Goal: Task Accomplishment & Management: Manage account settings

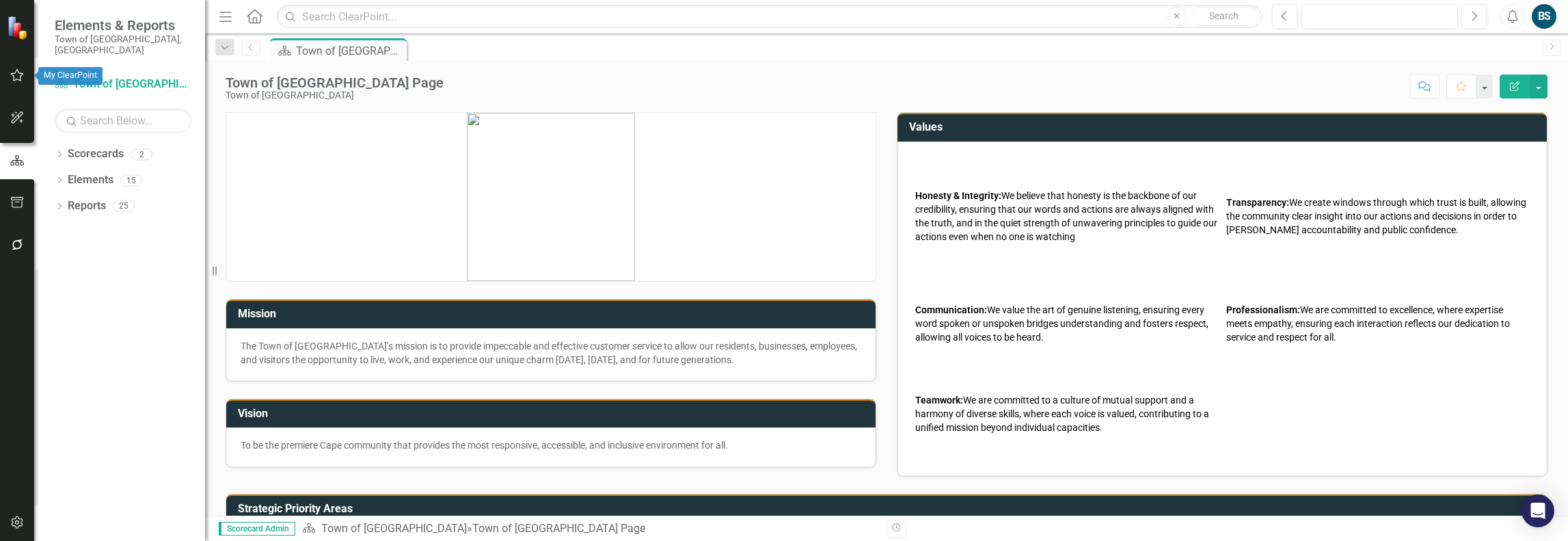
click at [14, 73] on icon "button" at bounding box center [17, 76] width 13 height 12
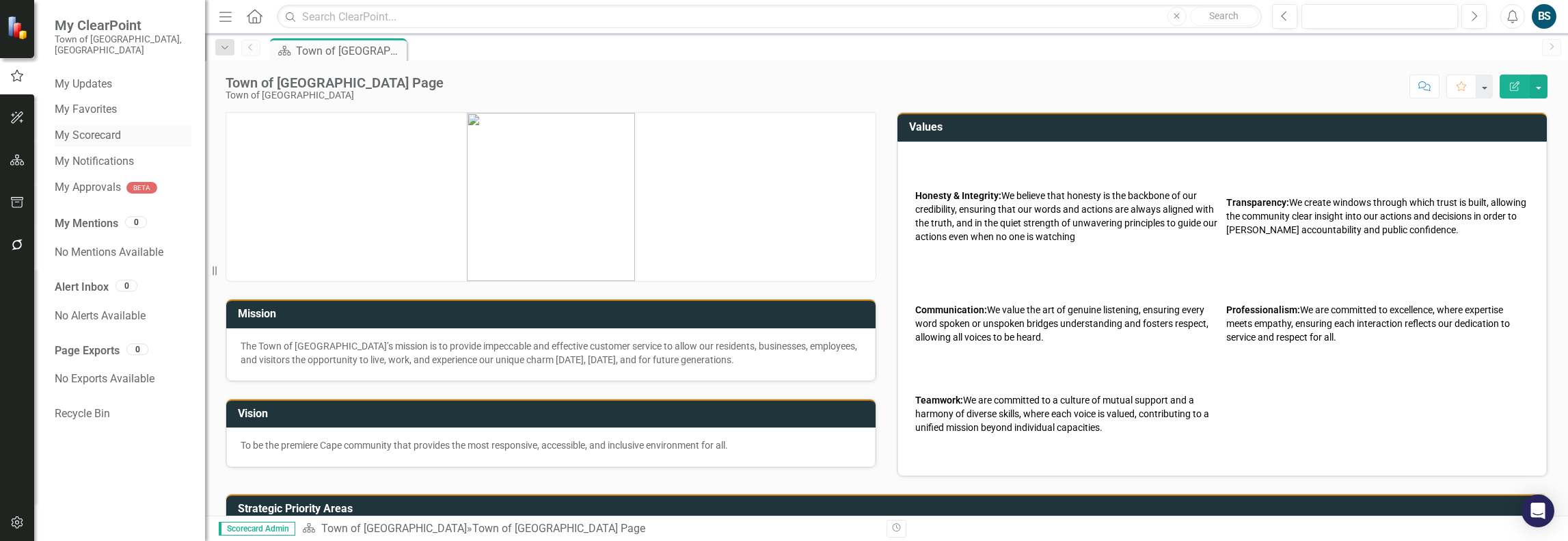
click at [103, 125] on div "My Scorecard" at bounding box center [123, 136] width 137 height 23
click at [100, 128] on link "My Scorecard" at bounding box center [123, 136] width 137 height 16
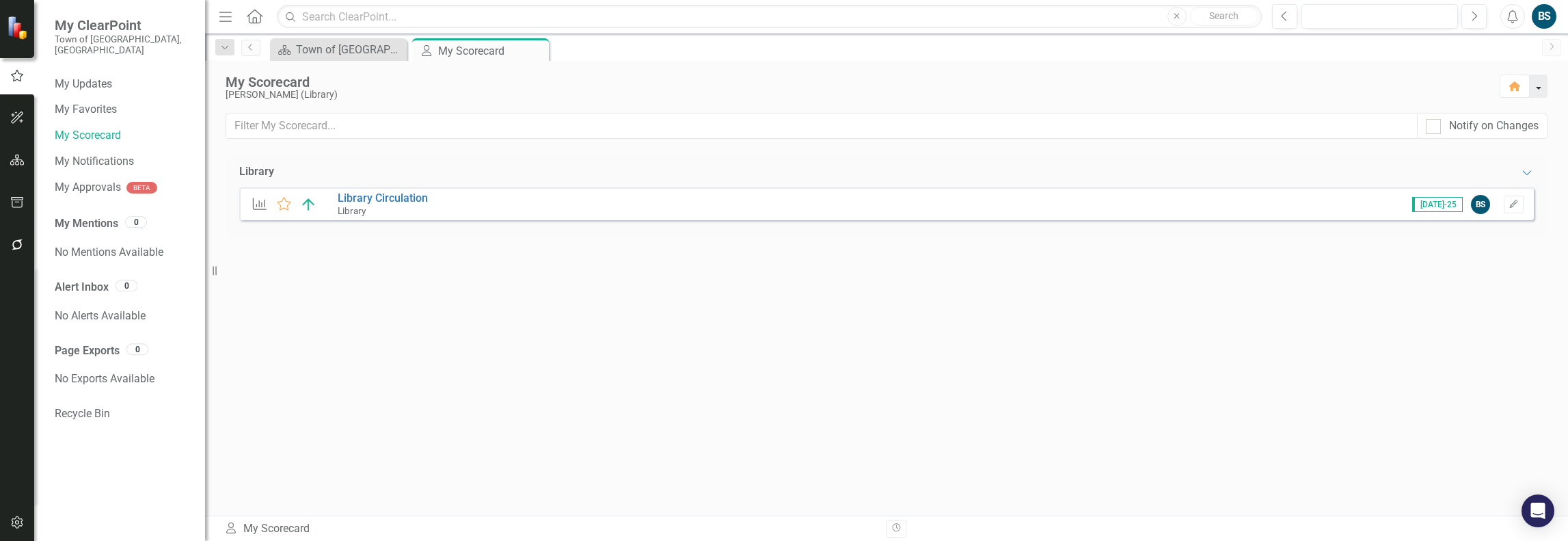
click at [1542, 83] on button "button" at bounding box center [1538, 87] width 18 height 23
drag, startPoint x: 1189, startPoint y: 333, endPoint x: 1032, endPoint y: 331, distance: 157.0
click at [1188, 333] on div "Library Expanded KPI Favorite Library Circulation Library [DATE]-25 BS Edit" at bounding box center [886, 336] width 1322 height 360
drag, startPoint x: 383, startPoint y: 249, endPoint x: 341, endPoint y: 283, distance: 54.0
click at [342, 283] on div "Library Expanded KPI Favorite Library Circulation Library [DATE]-25 BS Edit" at bounding box center [886, 336] width 1322 height 360
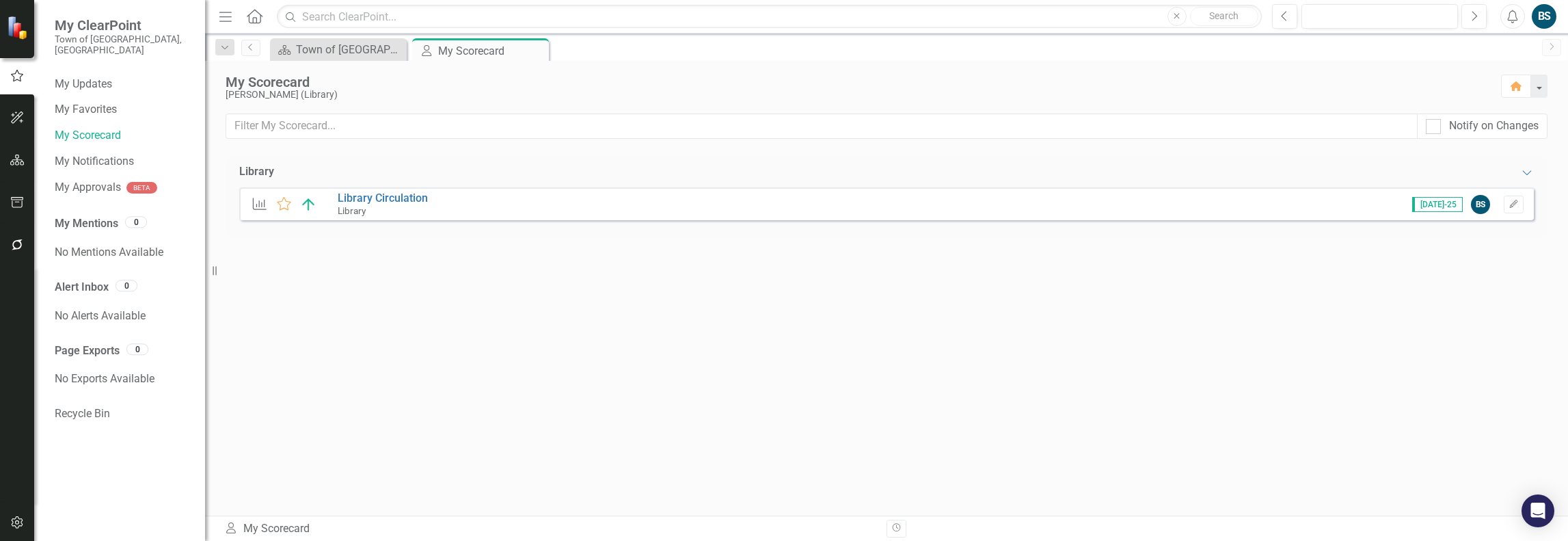
click at [429, 194] on div "Library Circulation Library" at bounding box center [386, 204] width 97 height 24
click at [410, 198] on link "Library Circulation" at bounding box center [383, 198] width 90 height 13
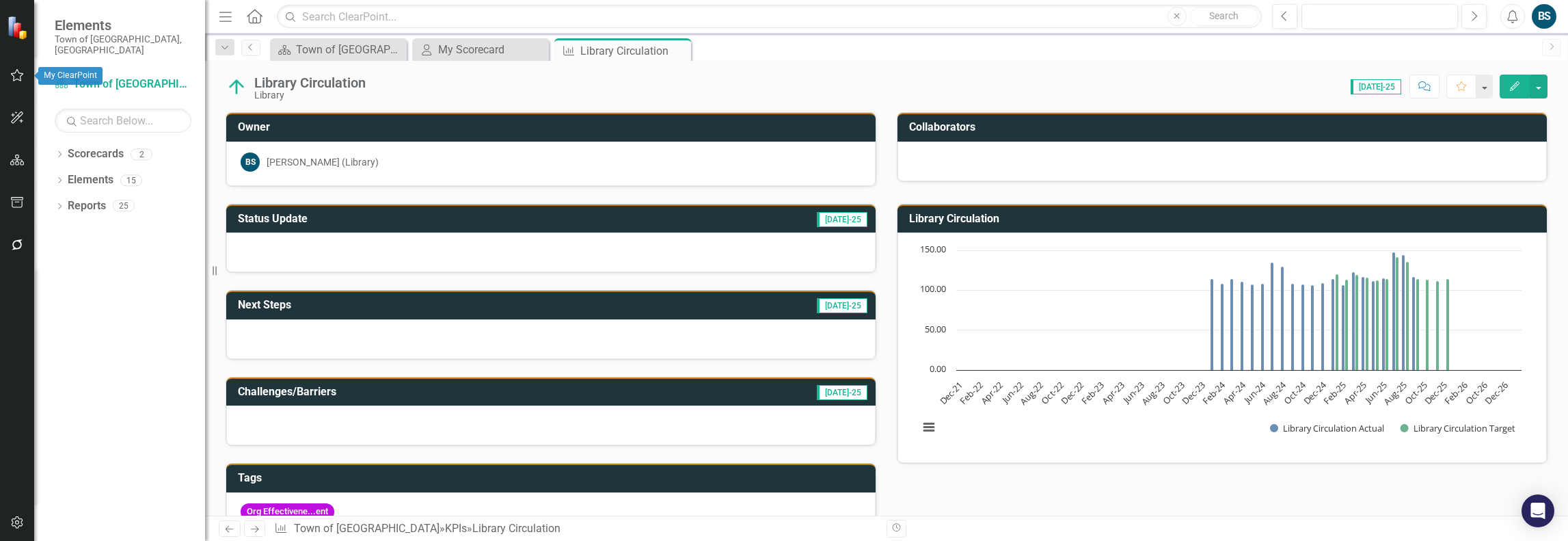
click at [19, 72] on icon "button" at bounding box center [17, 76] width 14 height 11
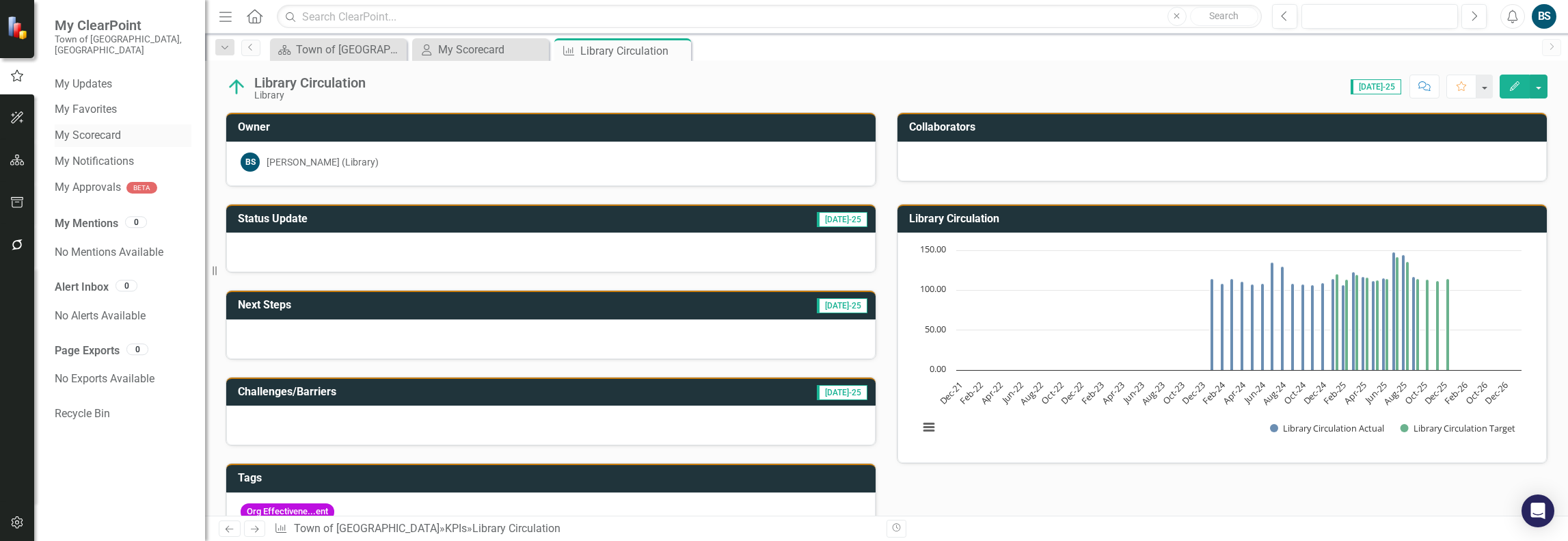
click at [93, 128] on link "My Scorecard" at bounding box center [123, 136] width 137 height 16
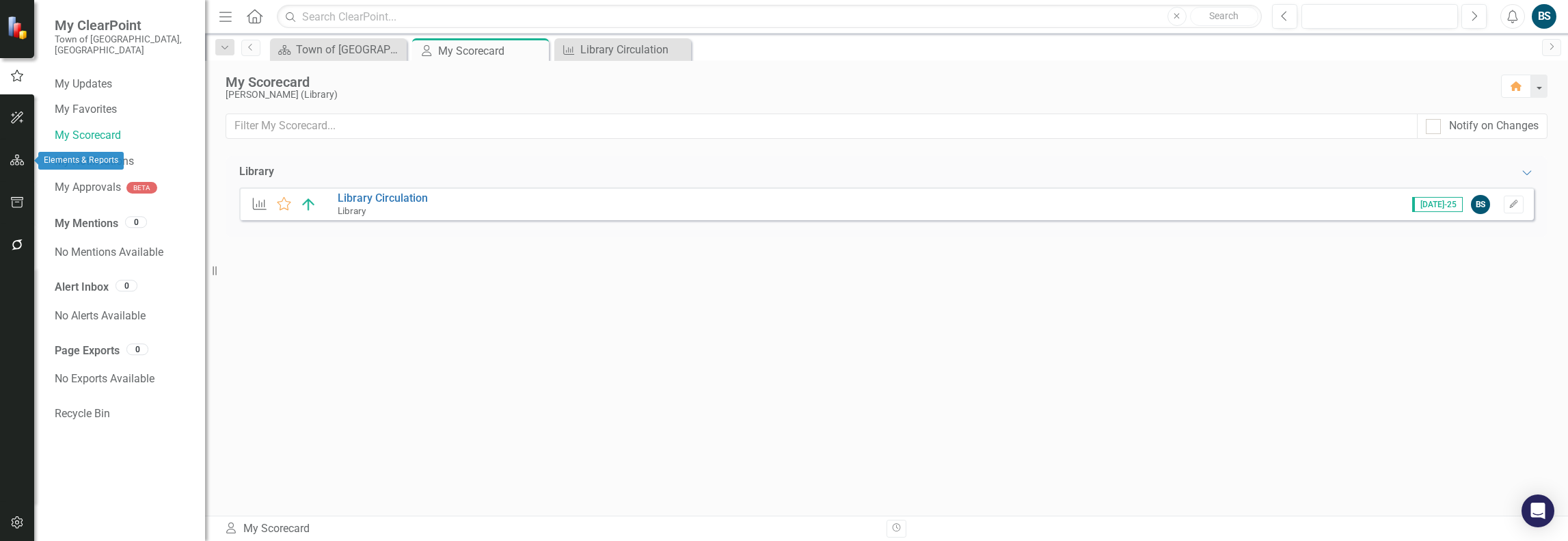
click at [16, 161] on icon "button" at bounding box center [17, 160] width 14 height 11
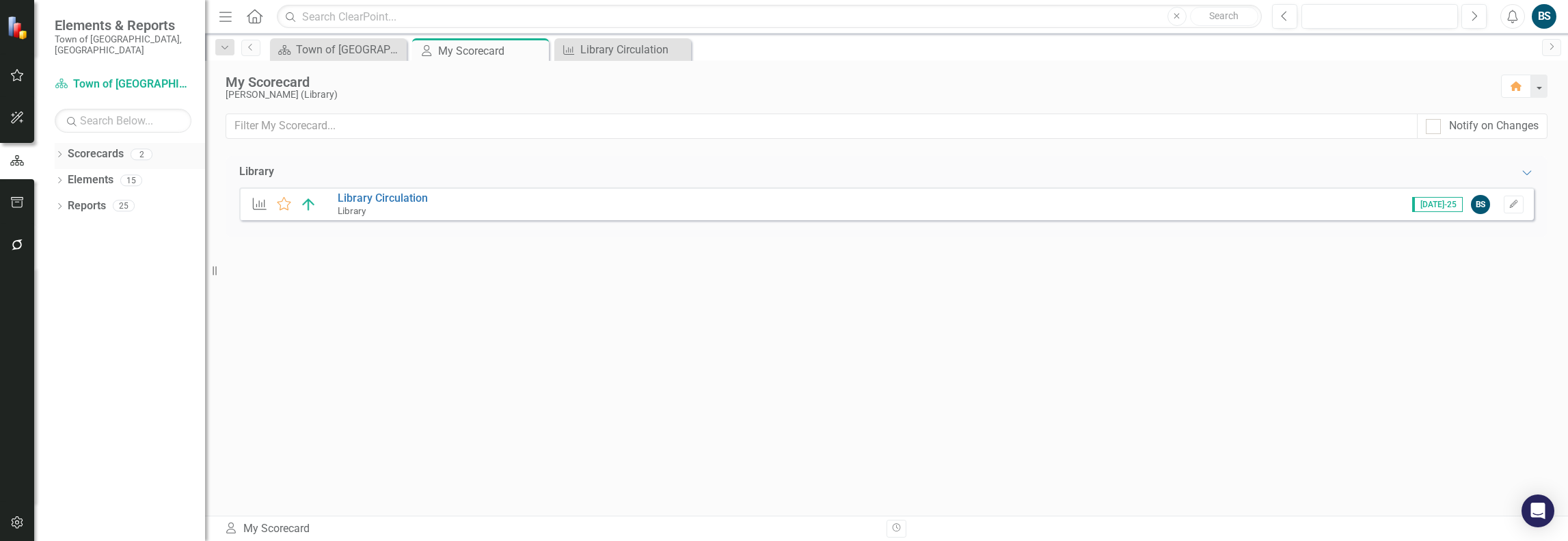
click at [104, 147] on link "Scorecards" at bounding box center [96, 154] width 56 height 16
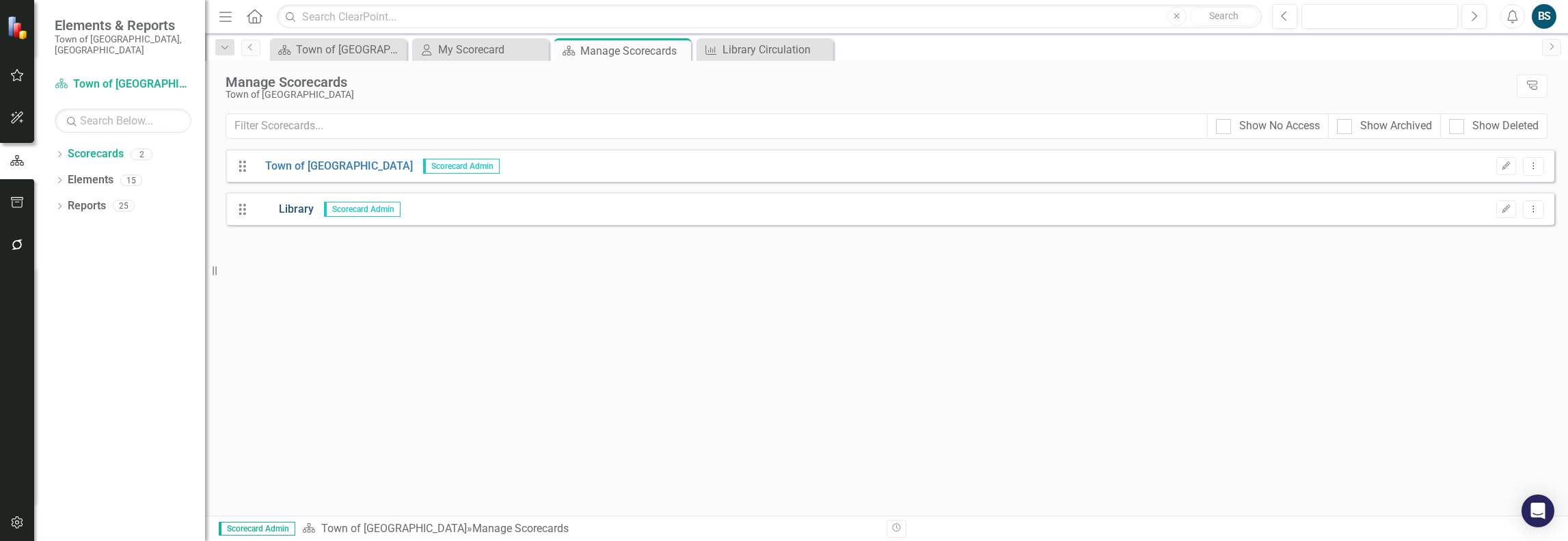
click at [290, 209] on link "Library" at bounding box center [284, 210] width 58 height 16
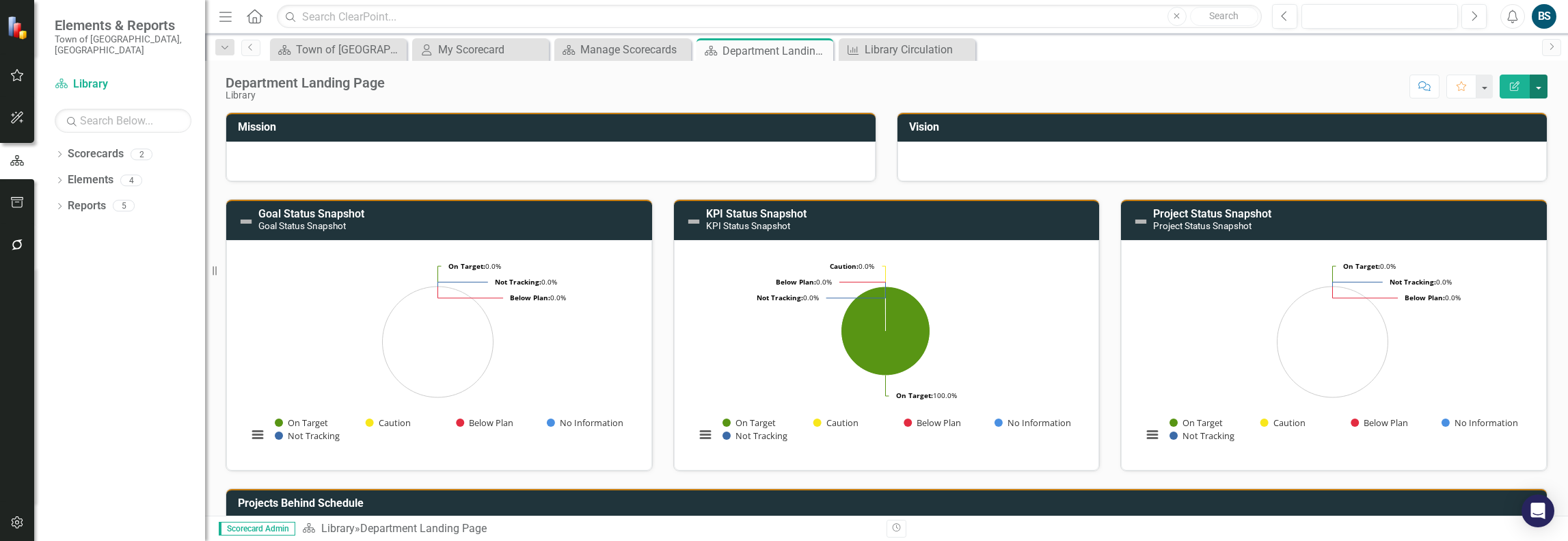
click at [1543, 87] on button "button" at bounding box center [1538, 87] width 18 height 24
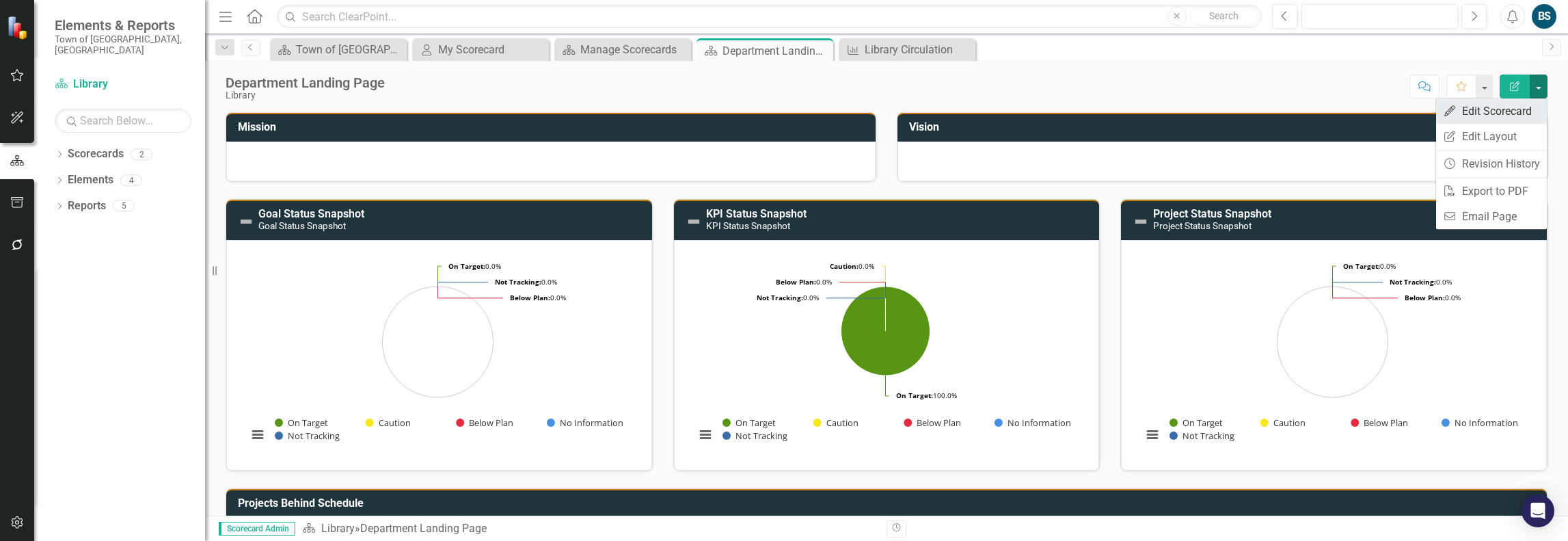
click at [1519, 108] on link "Edit Edit Scorecard" at bounding box center [1492, 111] width 111 height 25
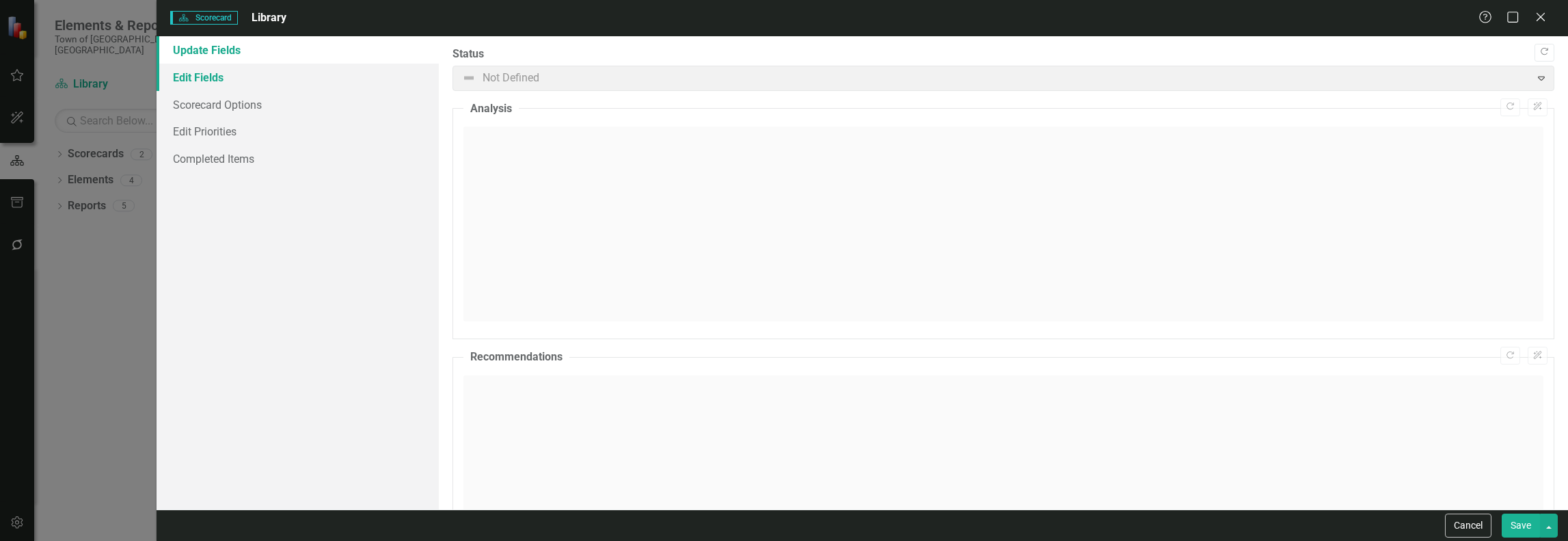
click at [221, 77] on link "Edit Fields" at bounding box center [298, 77] width 282 height 27
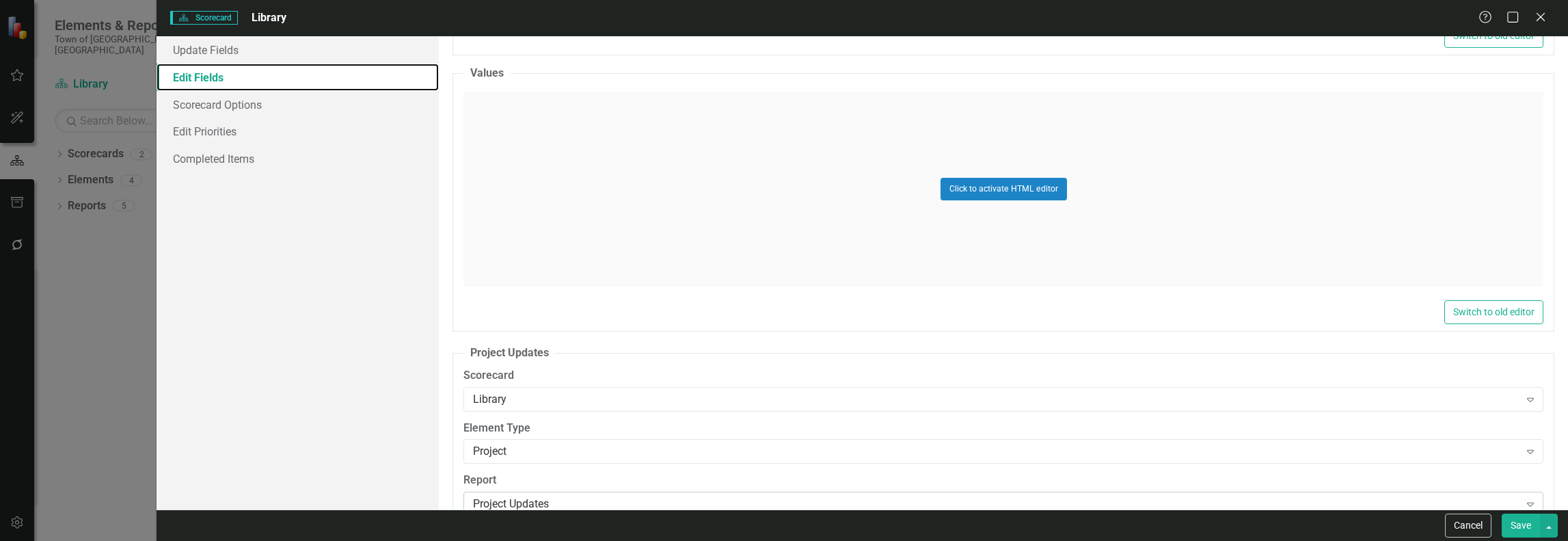
scroll to position [2326, 0]
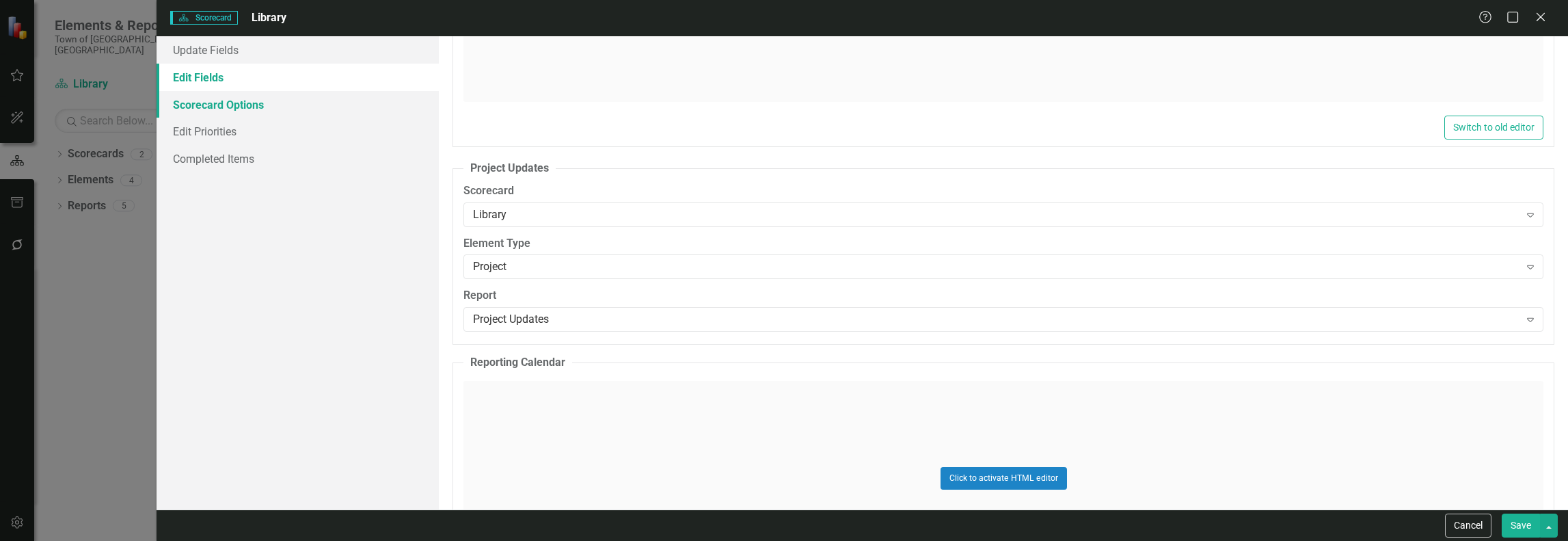
click at [227, 109] on link "Scorecard Options" at bounding box center [298, 104] width 282 height 27
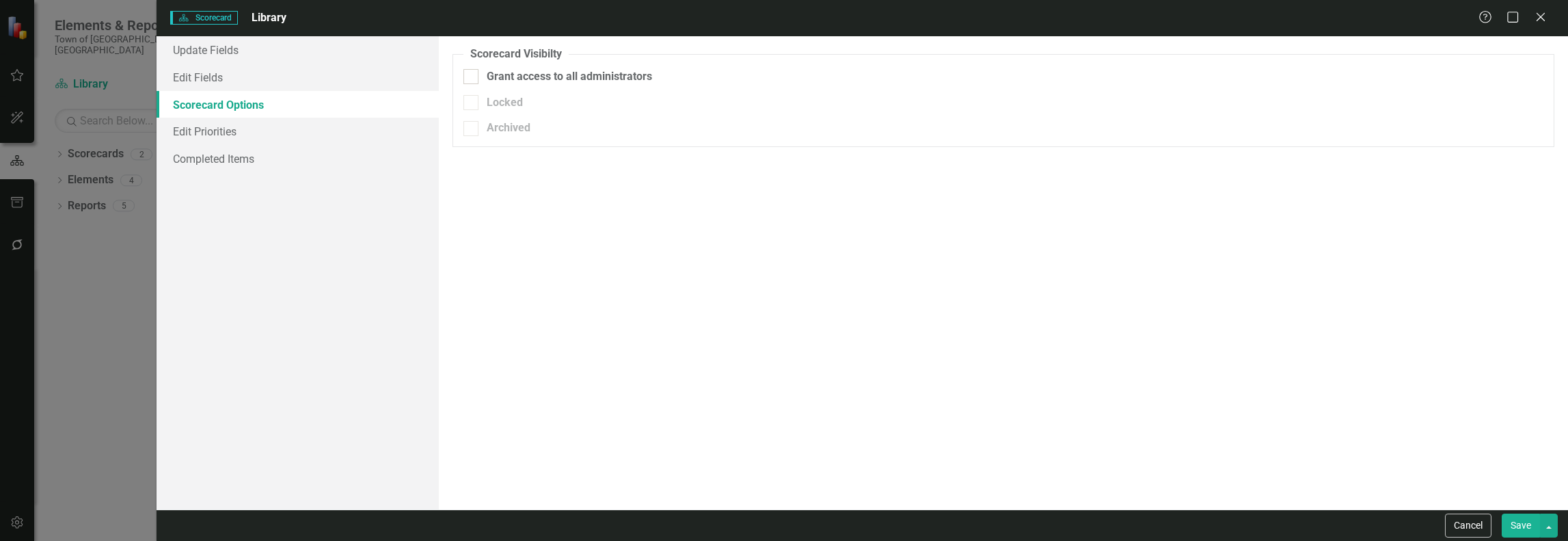
click at [79, 75] on div "Scorecard Scorecard Library Help Maximize Close Update Fields Edit Fields Score…" at bounding box center [784, 270] width 1568 height 541
click at [1538, 20] on icon at bounding box center [1540, 16] width 10 height 10
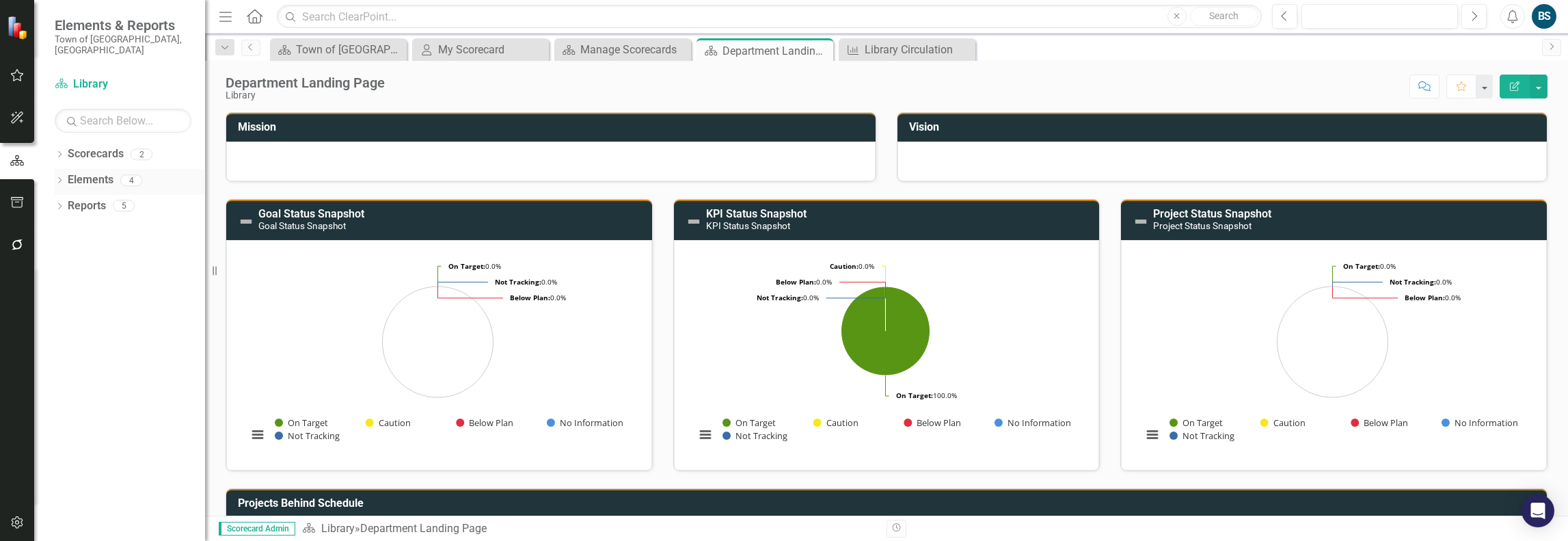
click at [79, 172] on link "Elements" at bounding box center [90, 180] width 46 height 16
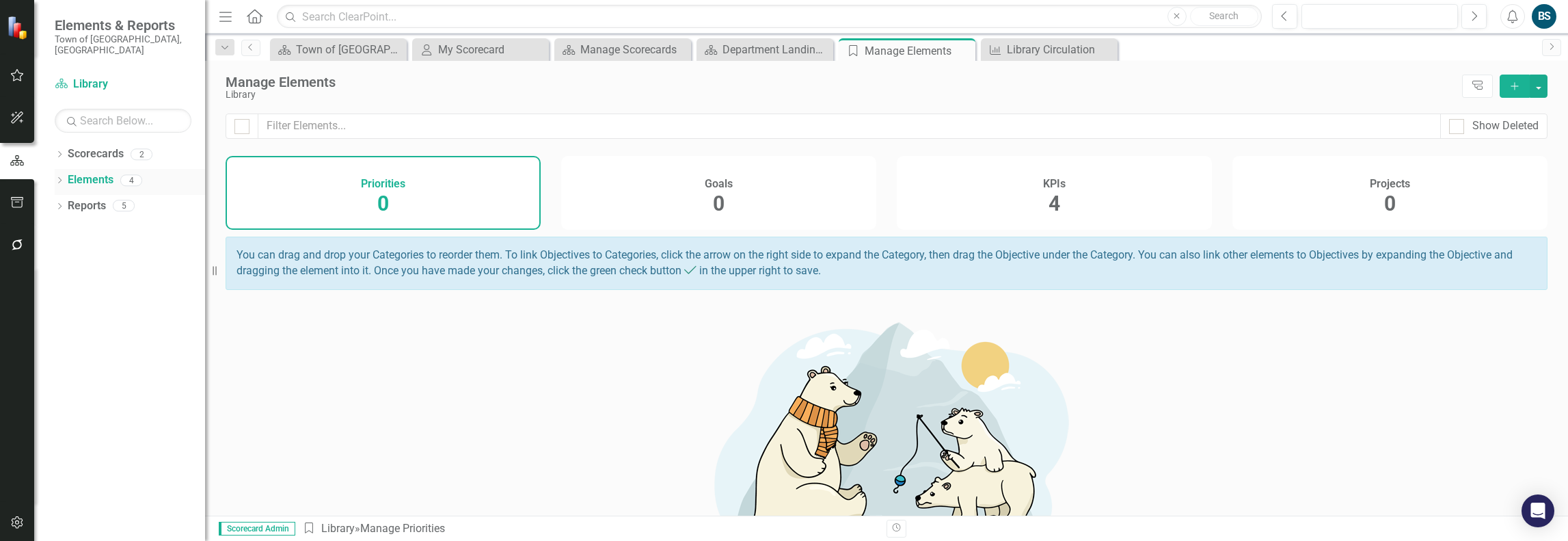
click at [66, 169] on div "Dropdown Elements 4" at bounding box center [129, 182] width 150 height 26
click at [62, 178] on icon "Dropdown" at bounding box center [59, 182] width 9 height 8
click at [103, 221] on div "KPI KPIs" at bounding box center [95, 232] width 41 height 23
click at [97, 225] on link "KPI KPIs" at bounding box center [95, 232] width 41 height 16
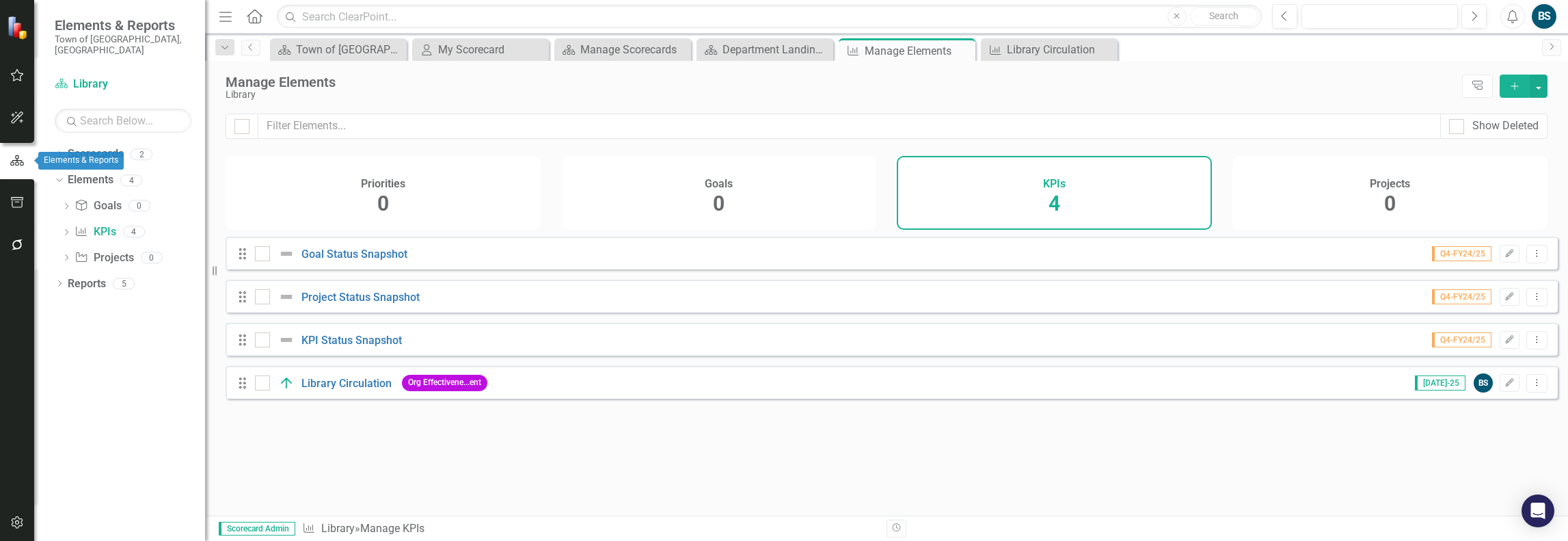
click at [18, 160] on icon "button" at bounding box center [16, 161] width 15 height 12
click at [5, 158] on button "button" at bounding box center [17, 161] width 34 height 23
click at [100, 225] on link "KPI KPIs" at bounding box center [95, 232] width 41 height 16
click at [65, 204] on icon "Dropdown" at bounding box center [66, 208] width 9 height 8
click at [114, 199] on link "Goal Goals" at bounding box center [98, 207] width 47 height 16
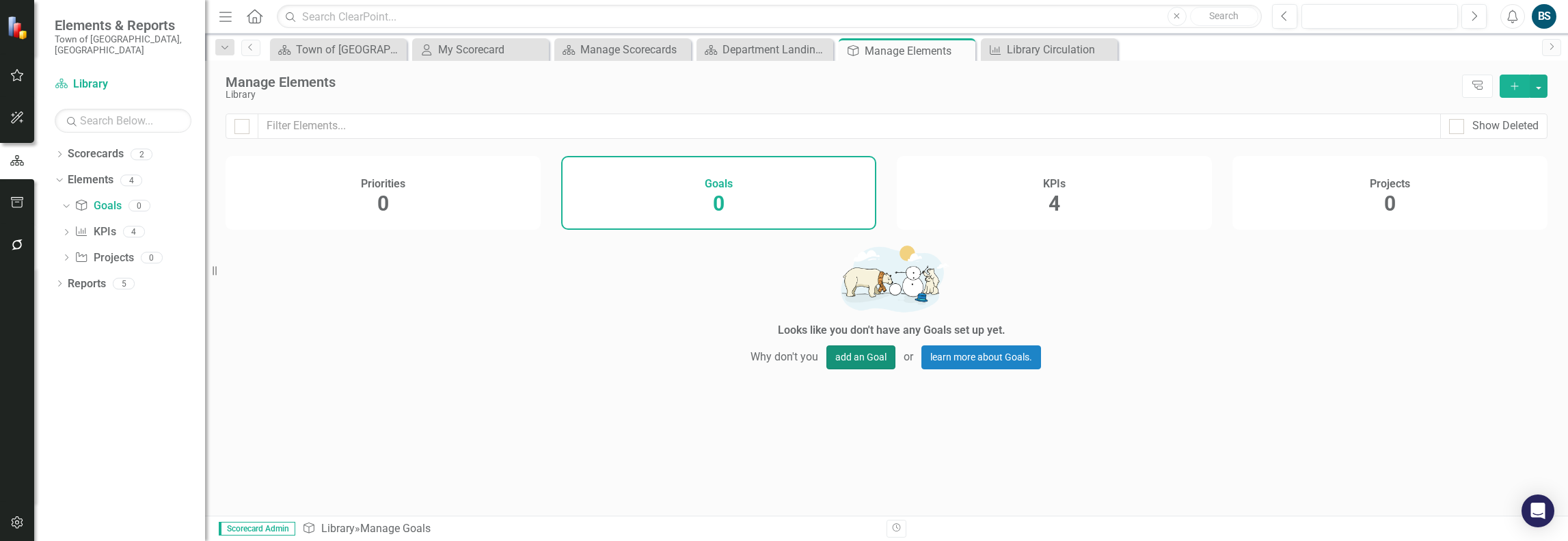
click at [858, 367] on button "add an Goal" at bounding box center [861, 357] width 69 height 24
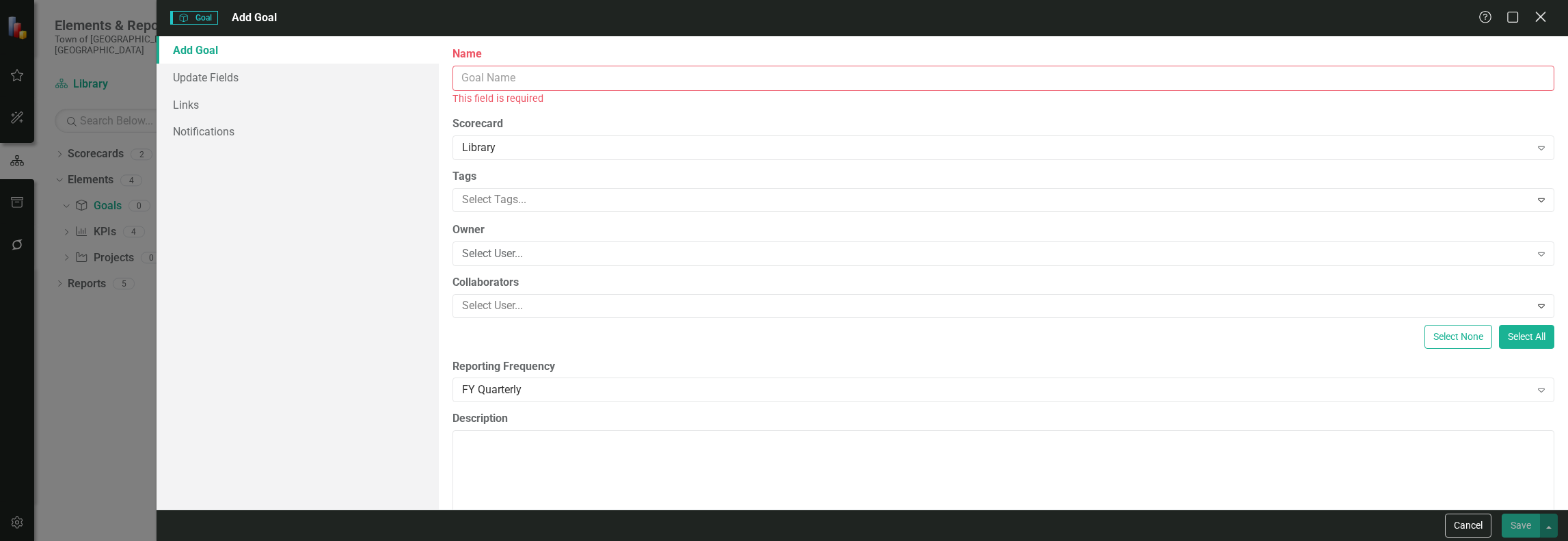
click at [1540, 12] on icon "Close" at bounding box center [1541, 16] width 17 height 13
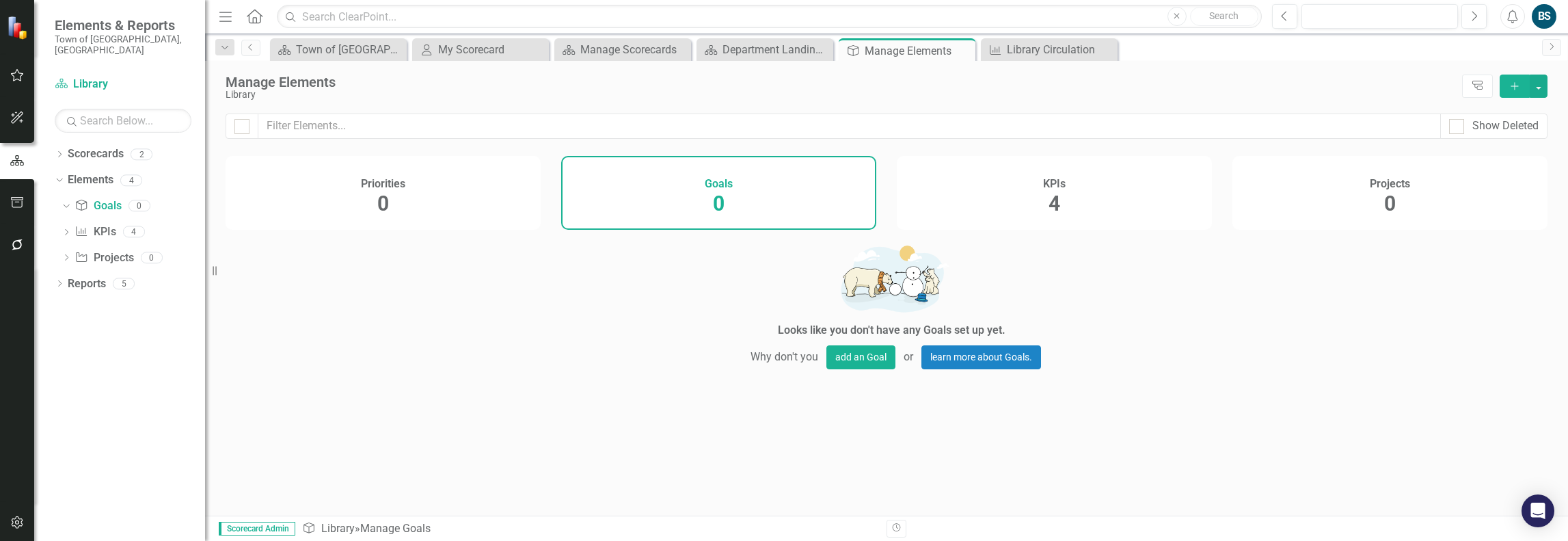
click at [61, 220] on div "Dropdown Goal Goals 0 Dropdown KPI KPIs 4 Goal Status Snapshot Project Status S…" at bounding box center [129, 234] width 150 height 78
click at [67, 229] on icon at bounding box center [66, 232] width 3 height 6
click at [139, 320] on div "Library Circulation" at bounding box center [140, 327] width 88 height 12
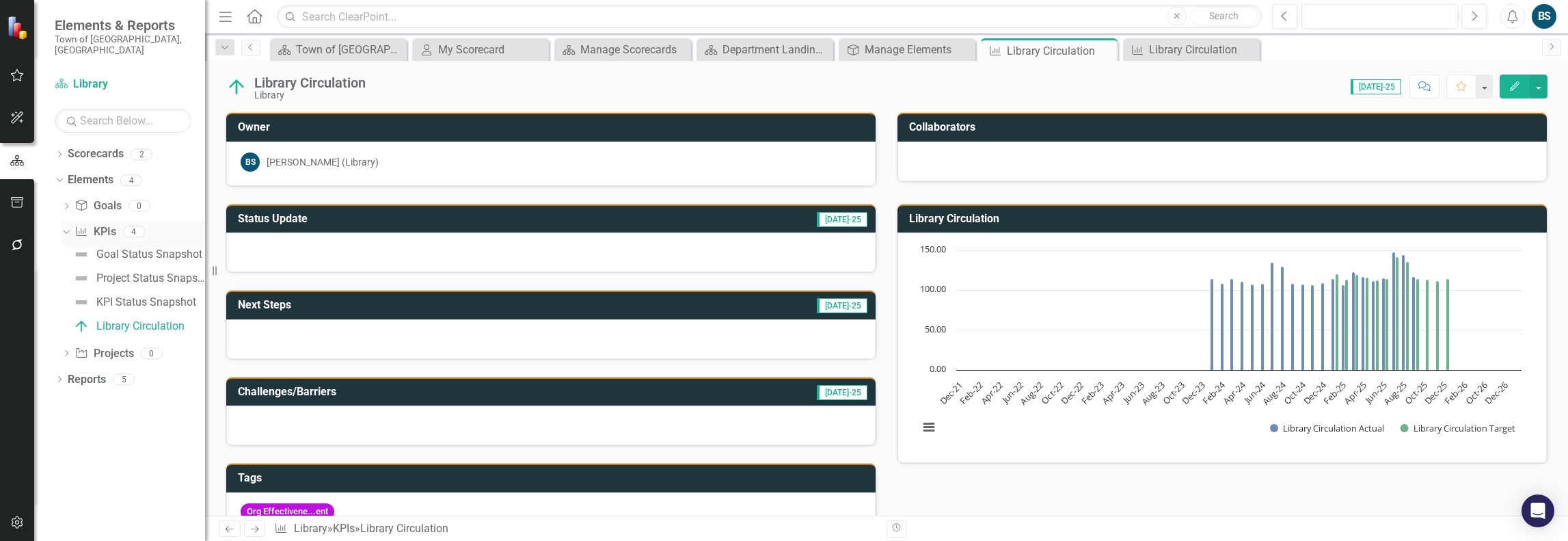
click at [101, 225] on link "KPI KPIs" at bounding box center [95, 232] width 41 height 16
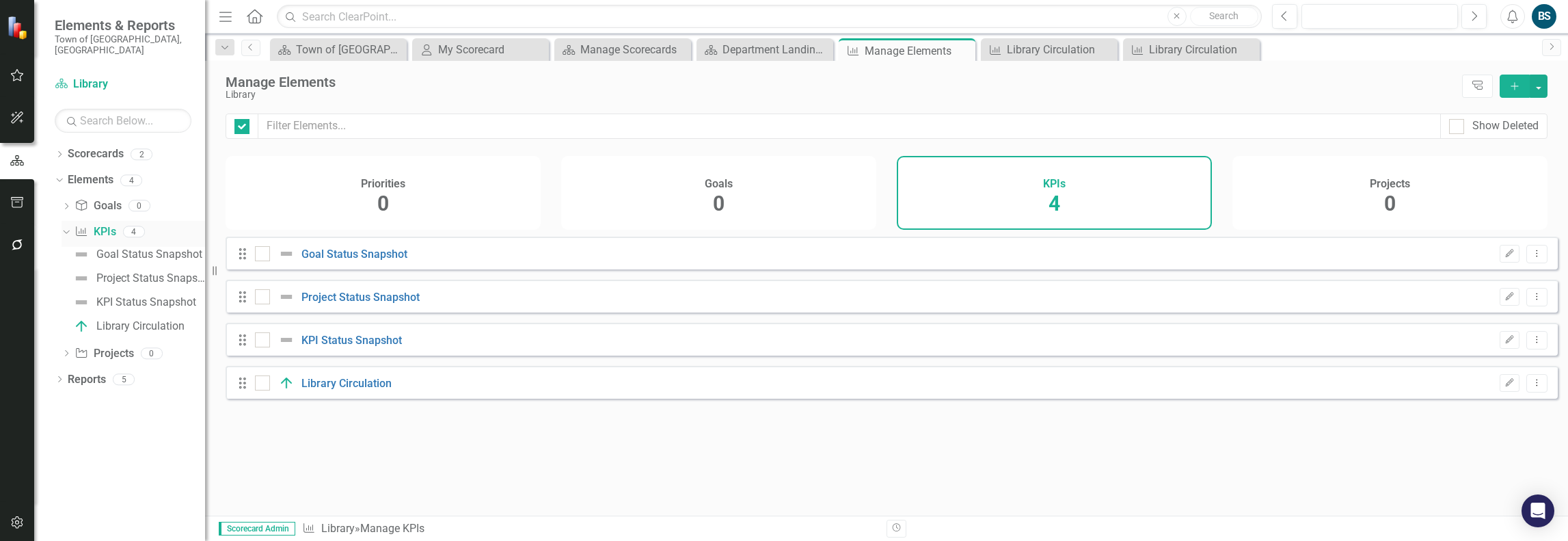
checkbox input "false"
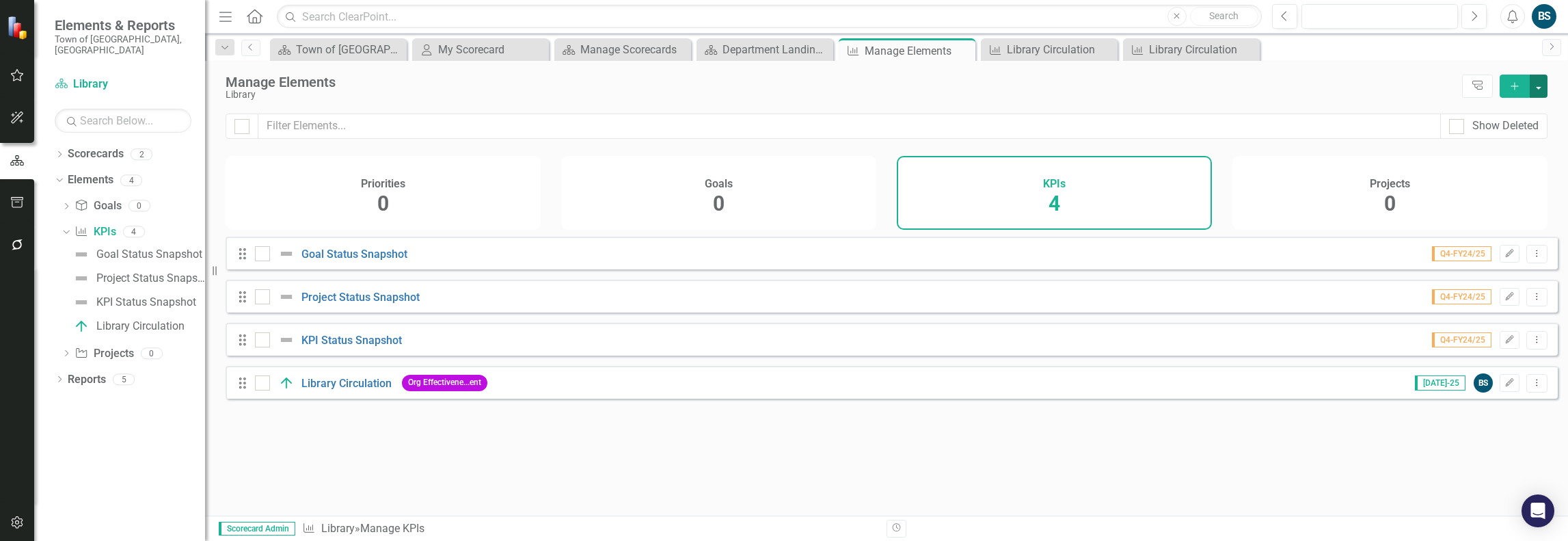
click at [1542, 87] on button "button" at bounding box center [1538, 87] width 18 height 23
